Goal: Task Accomplishment & Management: Complete application form

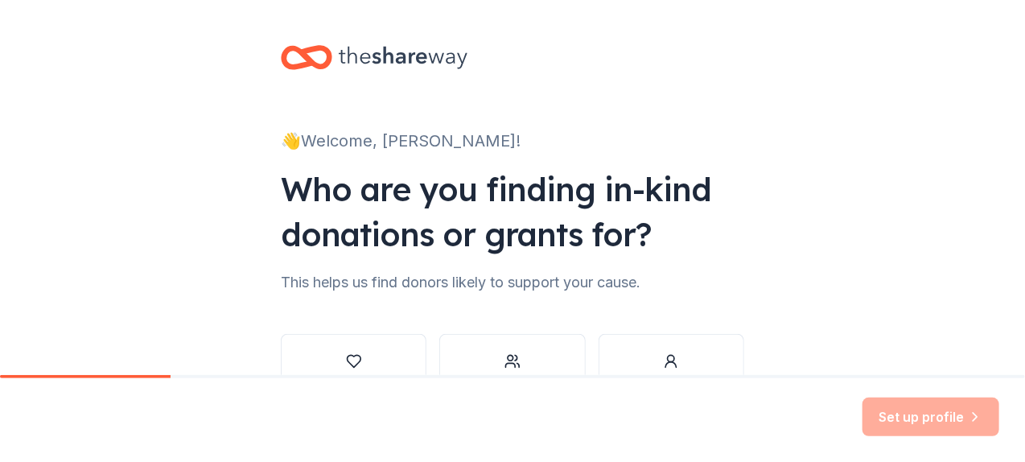
scroll to position [107, 0]
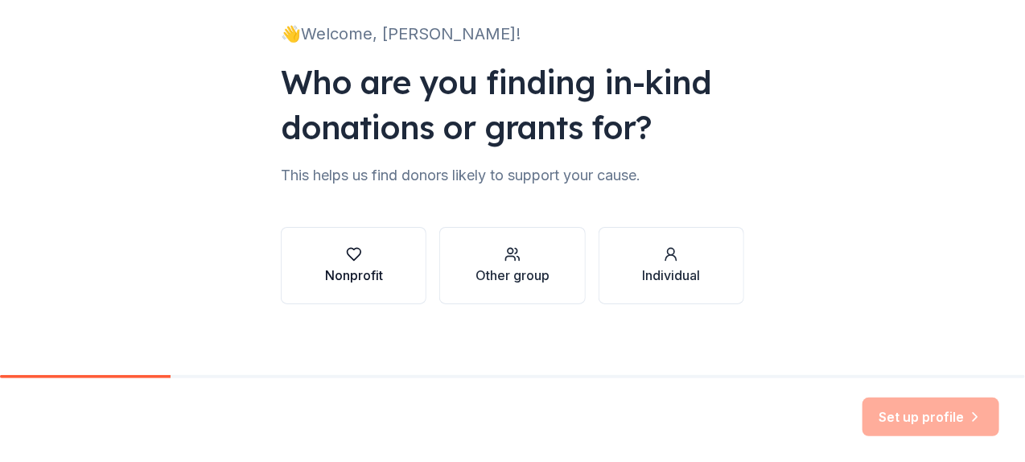
click at [360, 259] on div "button" at bounding box center [354, 254] width 58 height 16
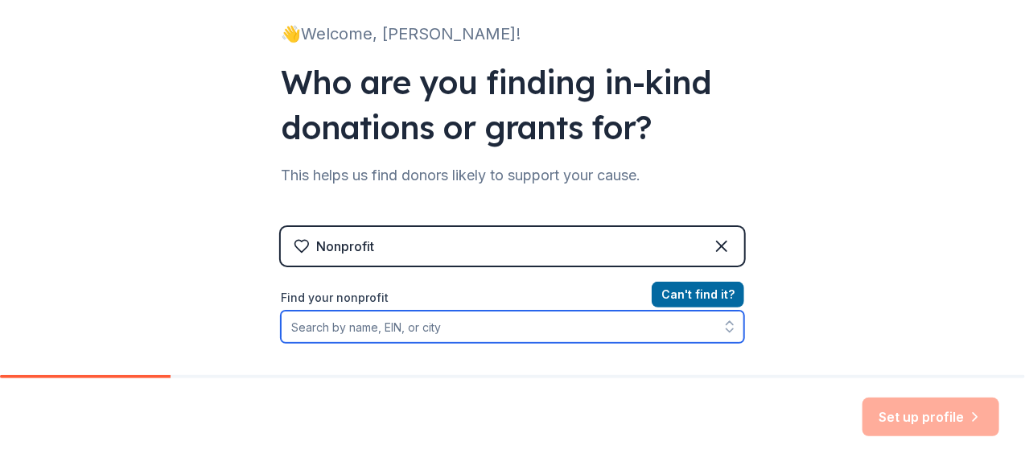
click at [470, 324] on input "Find your nonprofit" at bounding box center [512, 326] width 463 height 32
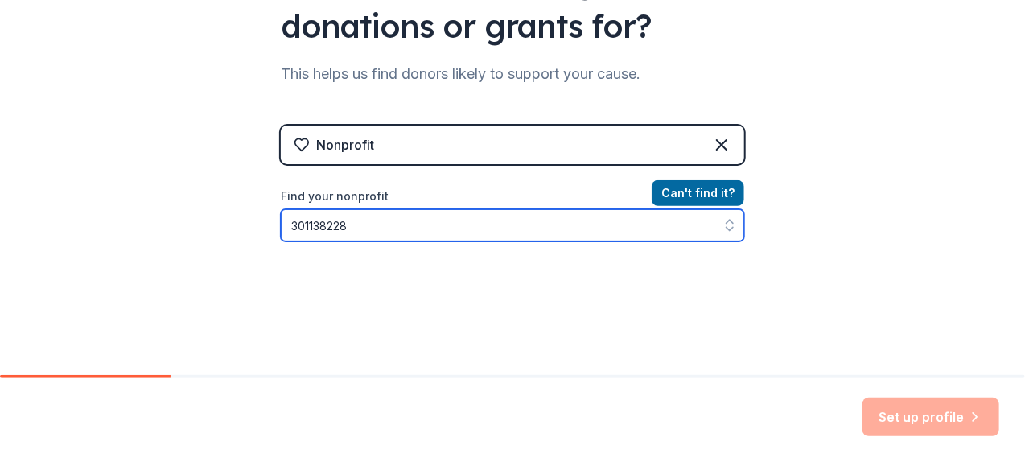
scroll to position [154, 0]
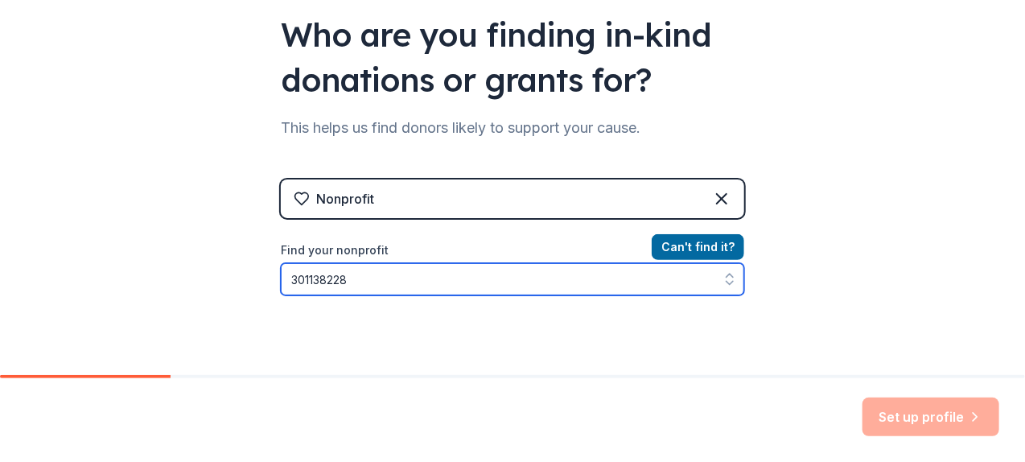
click at [721, 277] on icon "button" at bounding box center [729, 279] width 16 height 16
type input "301138228"
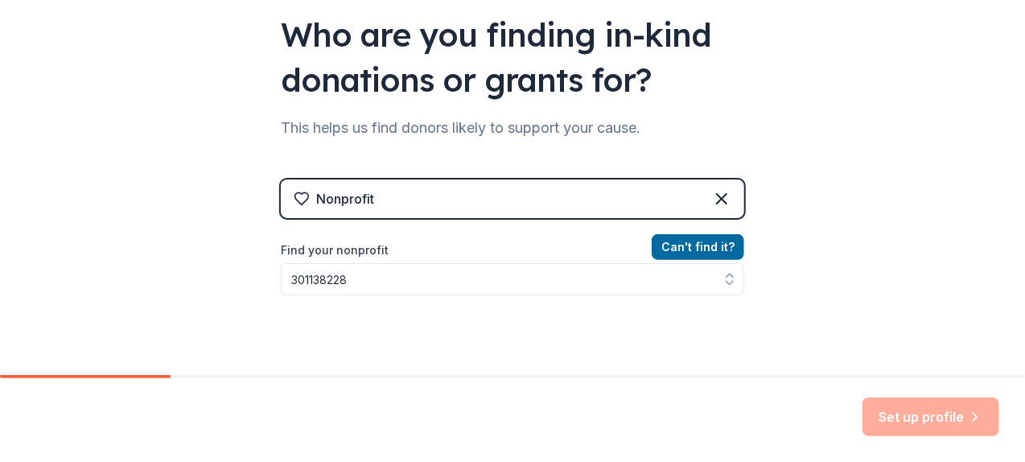
click at [908, 413] on div "Set up profile" at bounding box center [930, 416] width 137 height 39
click at [672, 245] on button "Can ' t find it?" at bounding box center [698, 247] width 92 height 26
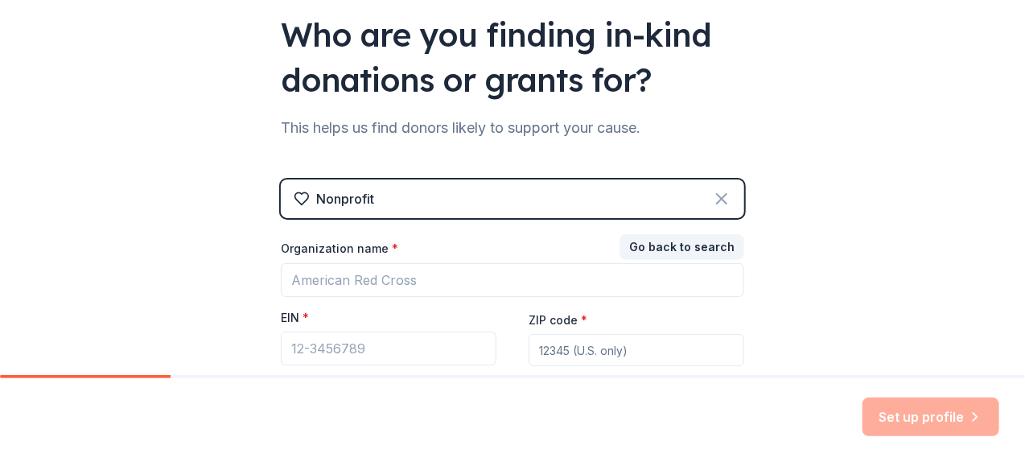
click at [712, 195] on icon at bounding box center [721, 198] width 19 height 19
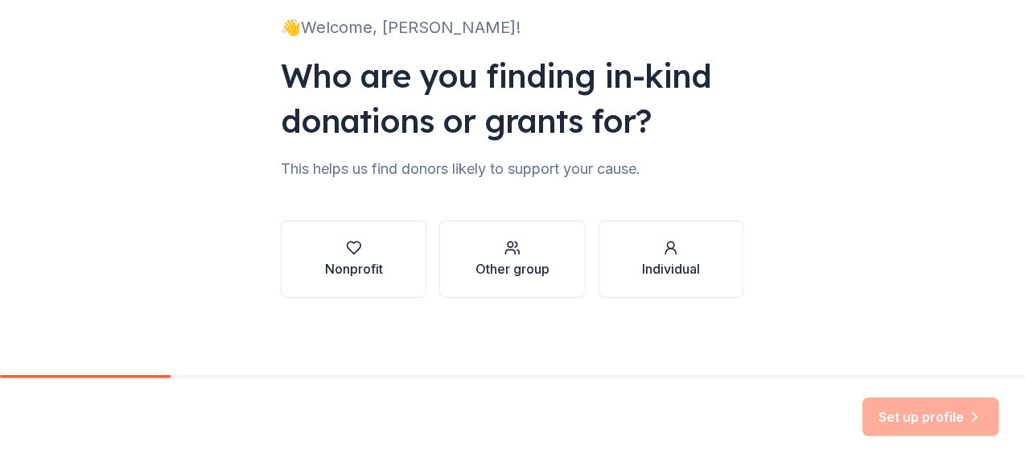
scroll to position [113, 0]
click at [520, 264] on div "Other group" at bounding box center [512, 269] width 74 height 19
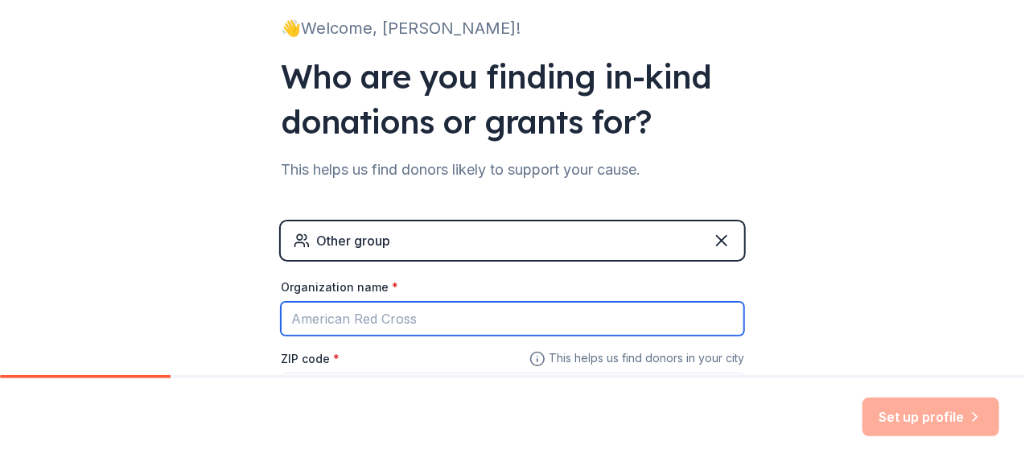
click at [458, 310] on input "Organization name *" at bounding box center [512, 319] width 463 height 34
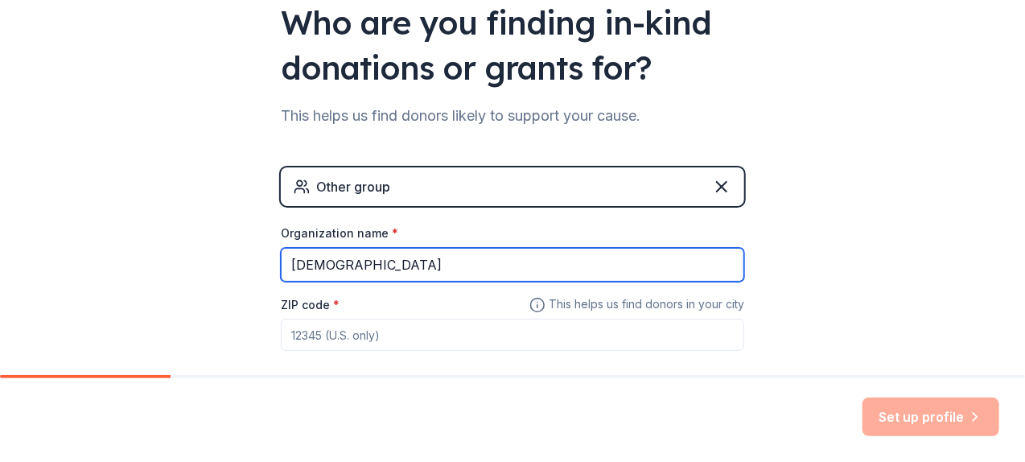
type input "[DEMOGRAPHIC_DATA]"
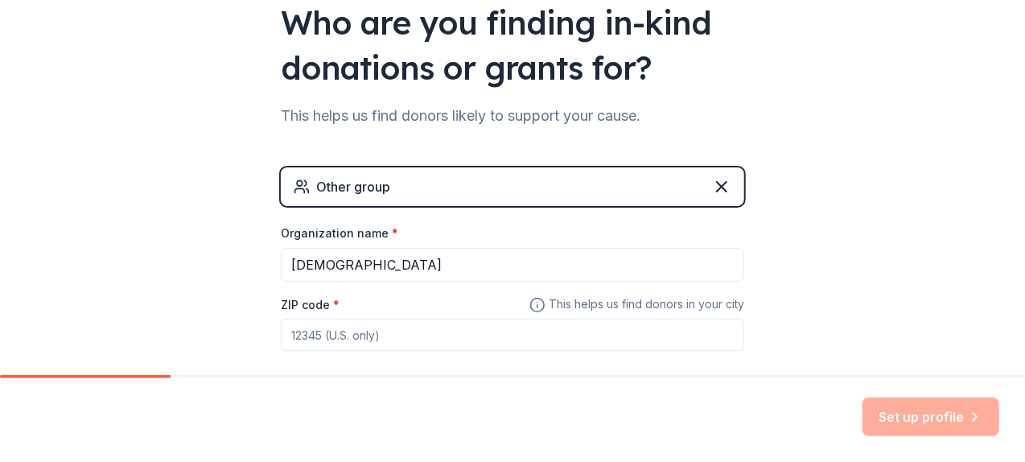
click at [404, 334] on input "ZIP code *" at bounding box center [512, 335] width 463 height 32
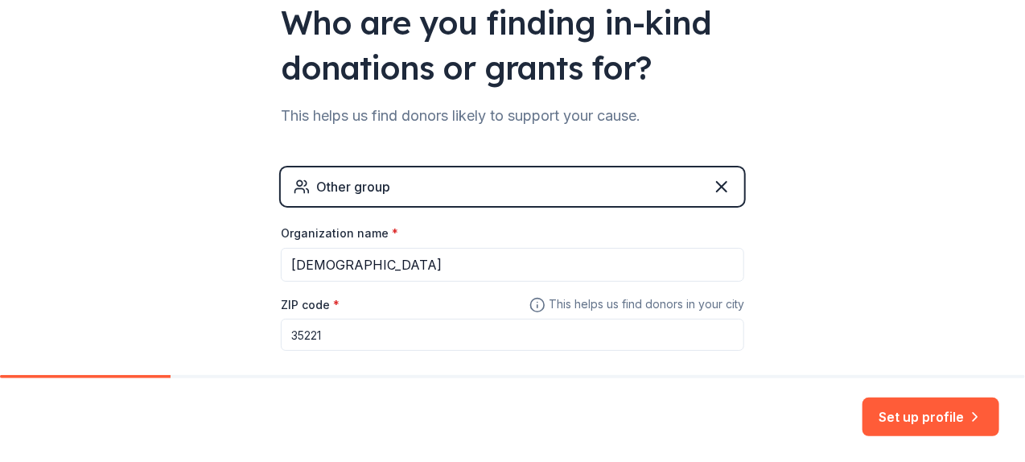
scroll to position [220, 0]
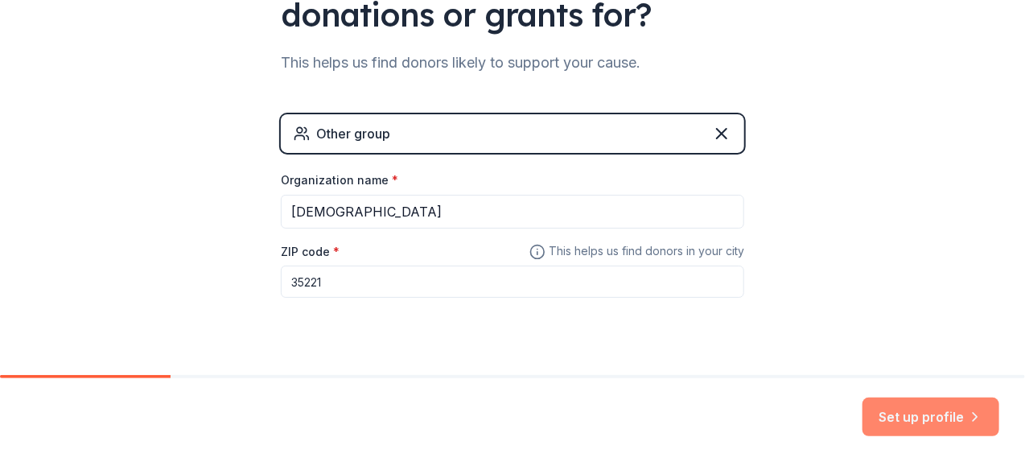
type input "35221"
click at [890, 404] on button "Set up profile" at bounding box center [930, 416] width 137 height 39
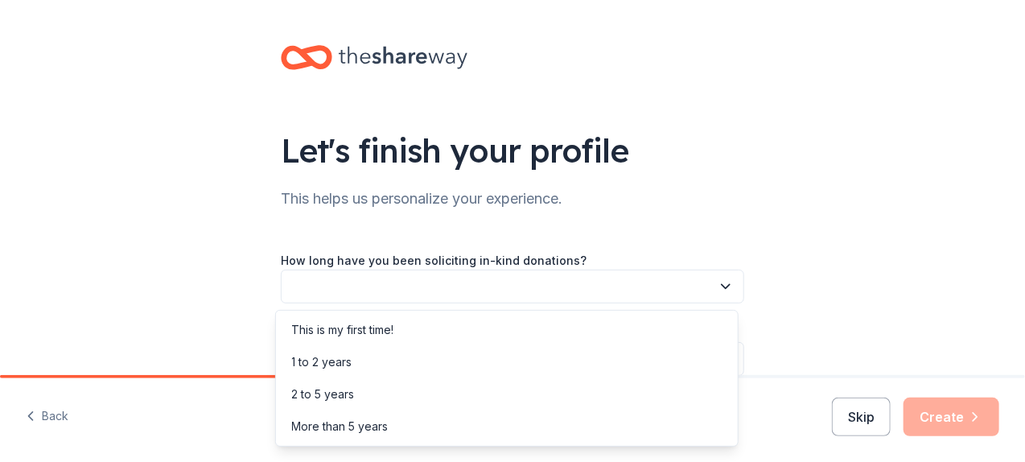
click at [719, 281] on icon "button" at bounding box center [725, 286] width 16 height 16
click at [419, 327] on div "This is my first time!" at bounding box center [506, 330] width 455 height 32
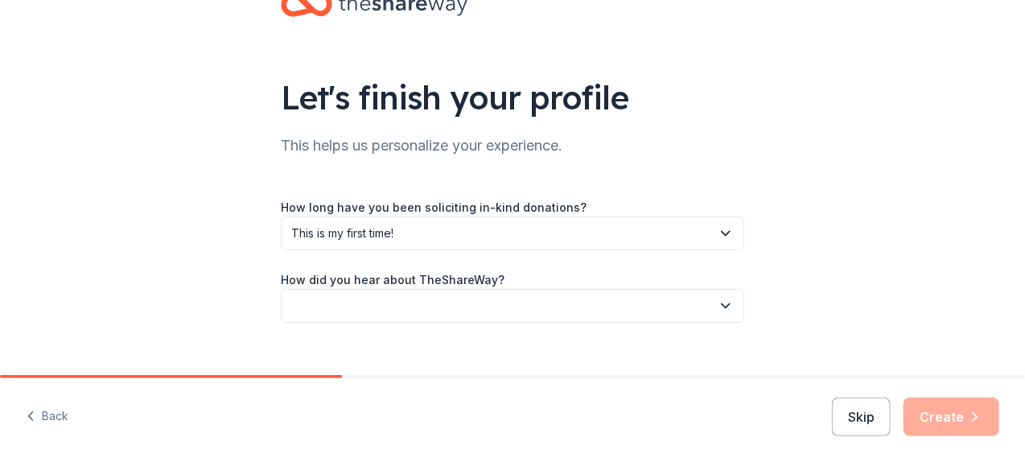
scroll to position [77, 0]
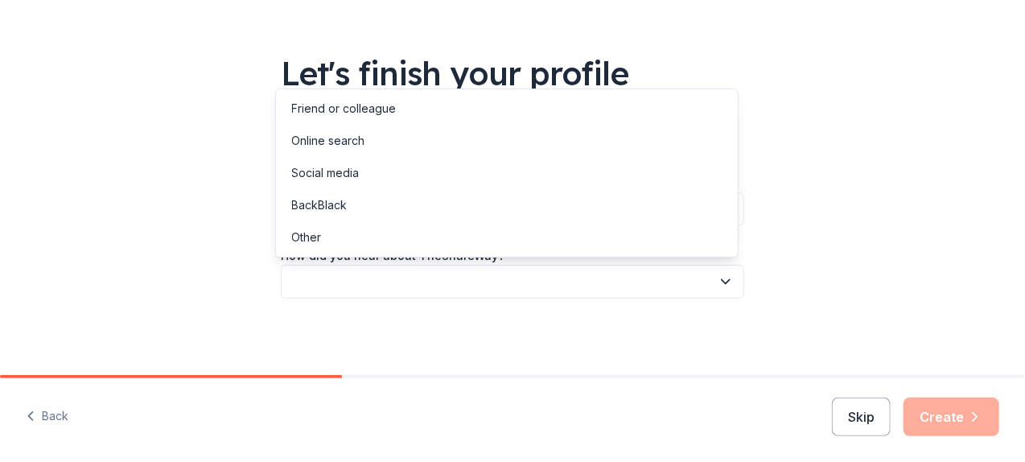
click at [717, 275] on icon "button" at bounding box center [725, 281] width 16 height 16
click at [357, 172] on div "Social media" at bounding box center [326, 172] width 68 height 19
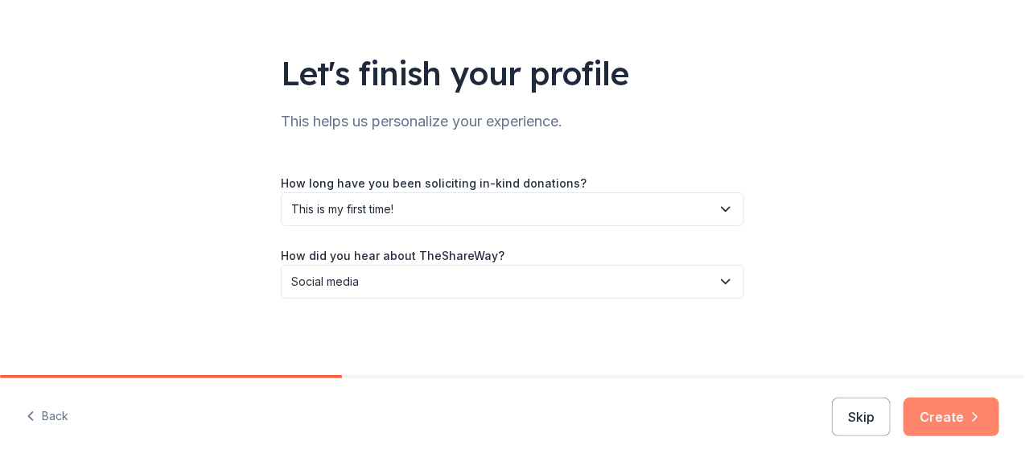
click at [970, 412] on icon "button" at bounding box center [975, 417] width 16 height 16
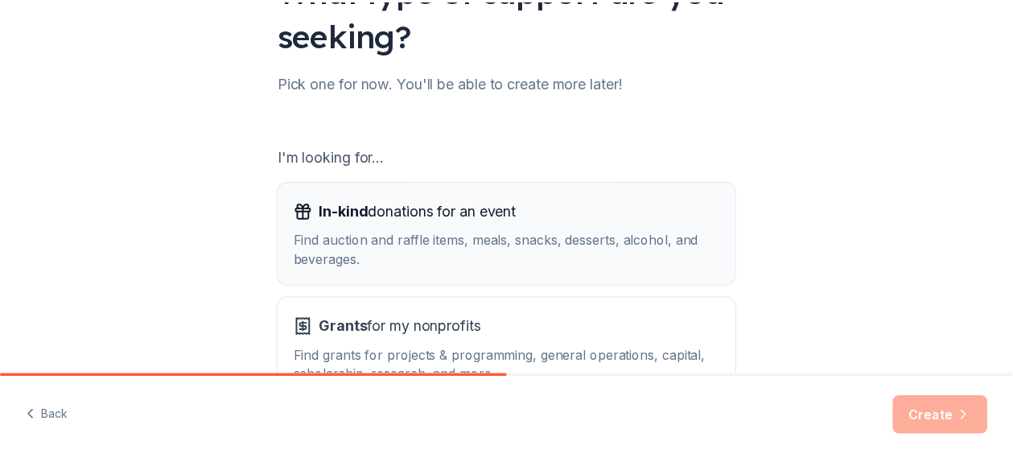
scroll to position [214, 0]
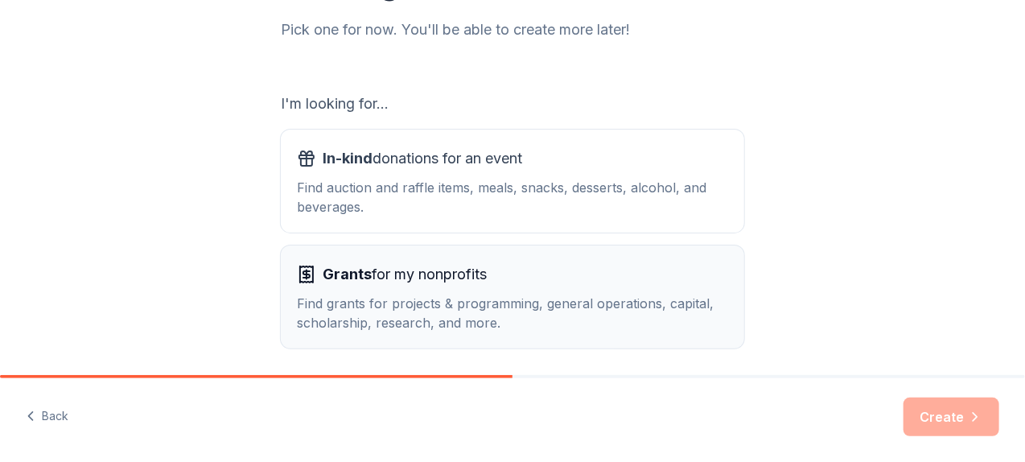
click at [446, 301] on div "Find grants for projects & programming, general operations, capital, scholarshi…" at bounding box center [512, 313] width 431 height 39
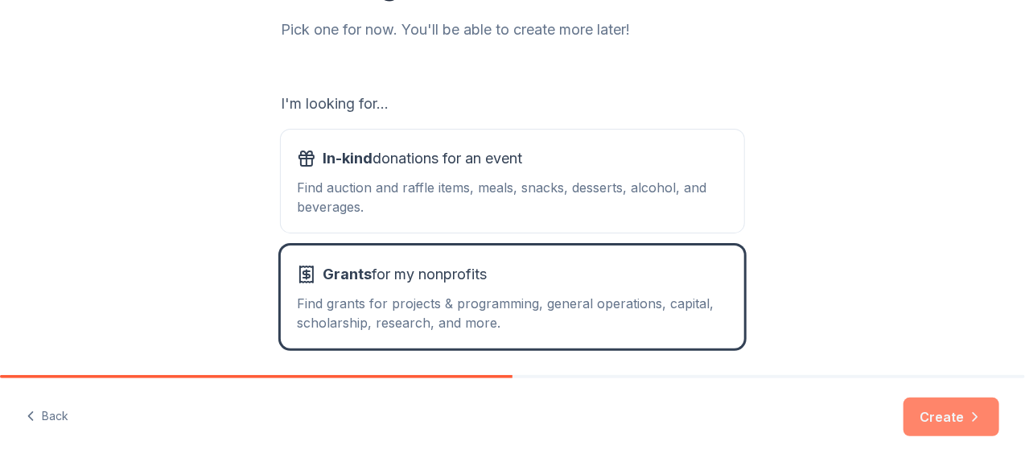
click at [926, 409] on button "Create" at bounding box center [951, 416] width 96 height 39
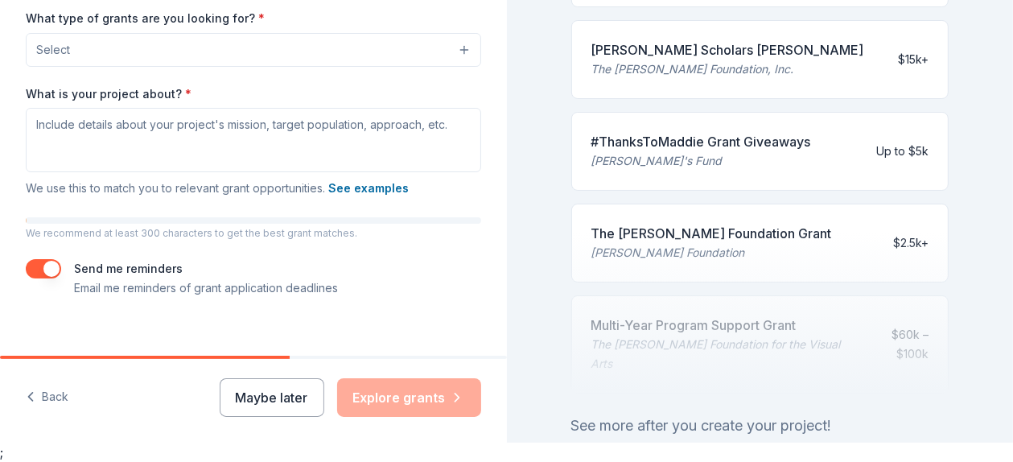
scroll to position [697, 0]
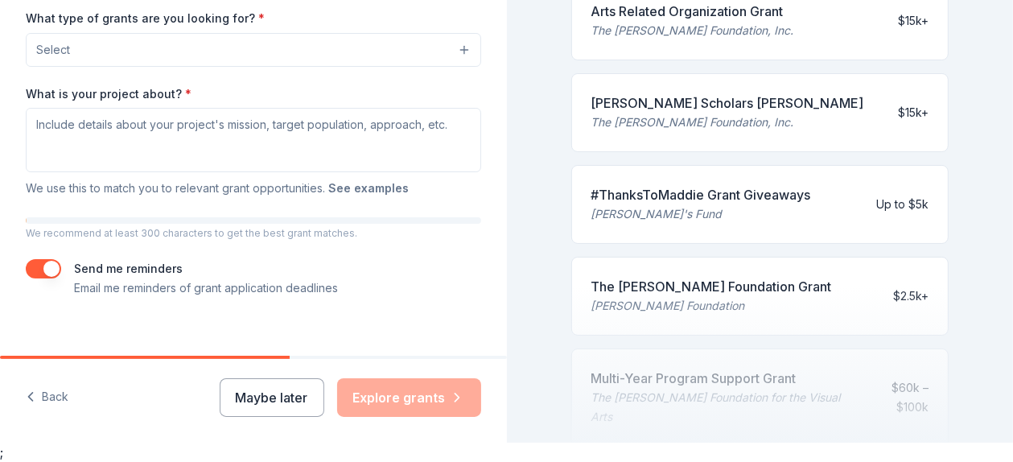
click at [384, 190] on button "See examples" at bounding box center [368, 188] width 80 height 19
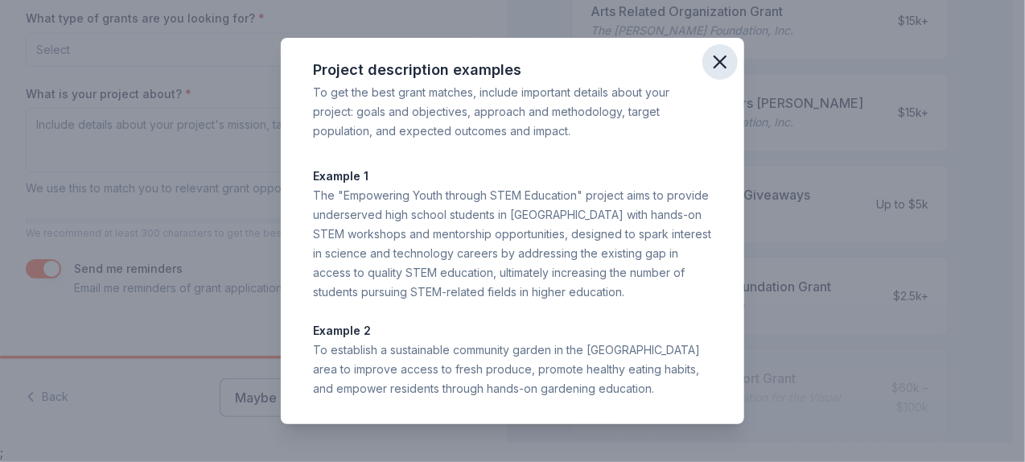
click at [717, 62] on icon "button" at bounding box center [720, 62] width 23 height 23
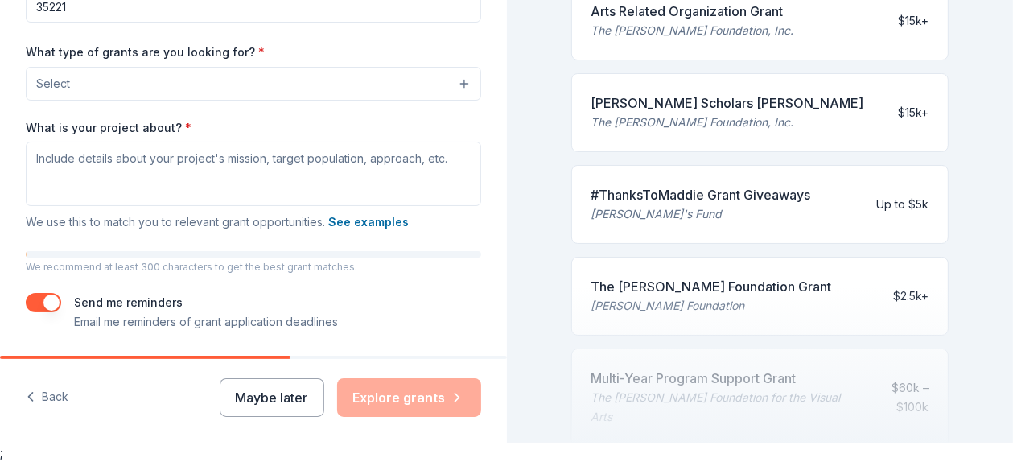
scroll to position [394, 0]
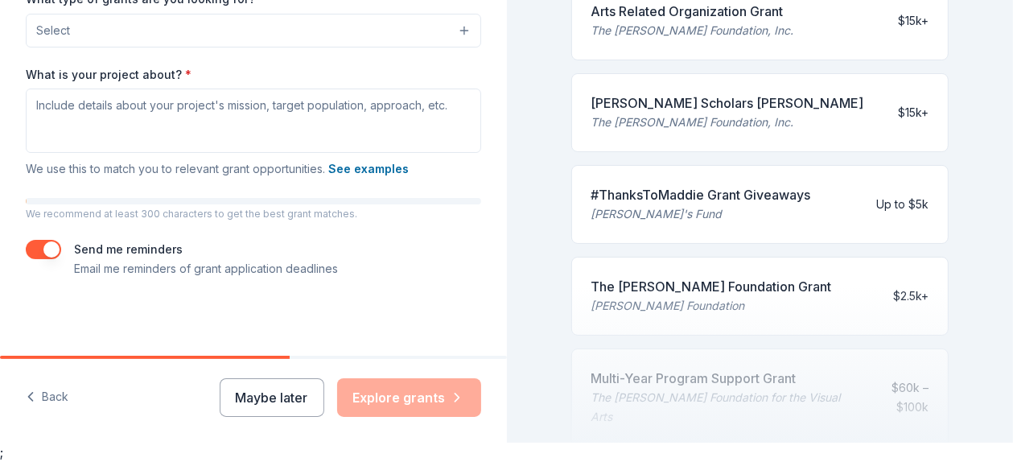
click at [287, 395] on button "Maybe later" at bounding box center [272, 397] width 105 height 39
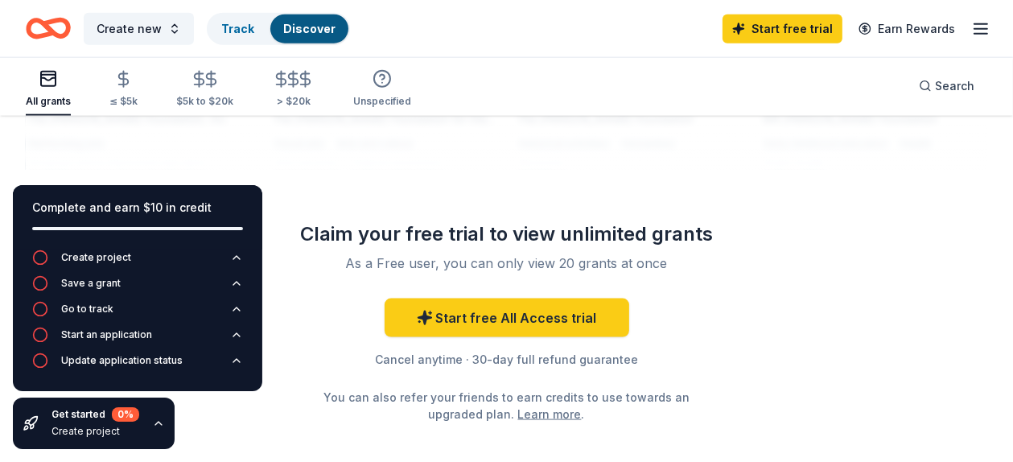
scroll to position [1811, 0]
